Goal: Entertainment & Leisure: Consume media (video, audio)

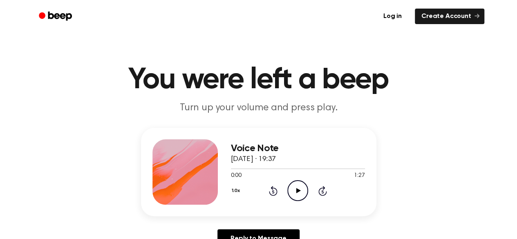
click at [296, 194] on icon "Play Audio" at bounding box center [297, 190] width 21 height 21
click at [295, 193] on icon "Pause Audio" at bounding box center [297, 190] width 21 height 21
click at [295, 193] on icon "Play Audio" at bounding box center [297, 190] width 21 height 21
click at [294, 195] on icon "Play Audio" at bounding box center [297, 190] width 21 height 21
